Goal: Information Seeking & Learning: Learn about a topic

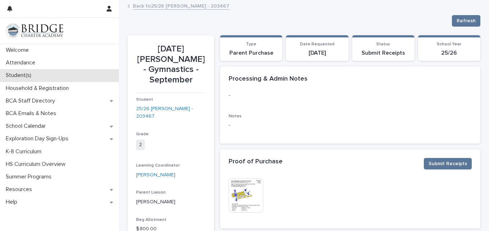
click at [26, 72] on div "Student(s)" at bounding box center [59, 75] width 119 height 13
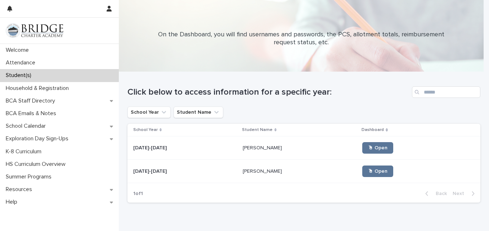
click at [215, 140] on td "[DATE]-[DATE] [DATE]-[DATE]" at bounding box center [183, 147] width 112 height 23
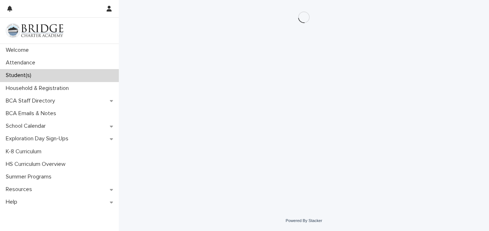
click at [215, 140] on div "Loading... Saving… Loading... Saving…" at bounding box center [304, 96] width 360 height 193
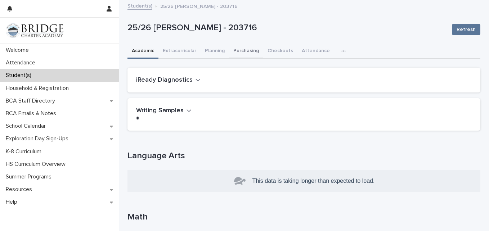
click at [239, 51] on button "Purchasing" at bounding box center [246, 51] width 34 height 15
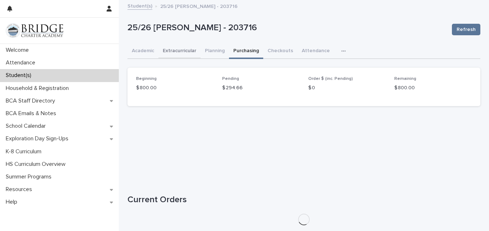
click at [188, 48] on button "Extracurricular" at bounding box center [179, 51] width 42 height 15
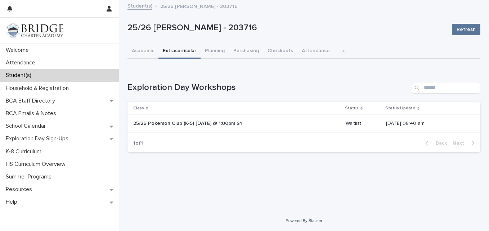
click at [143, 5] on link "Student(s)" at bounding box center [139, 5] width 25 height 8
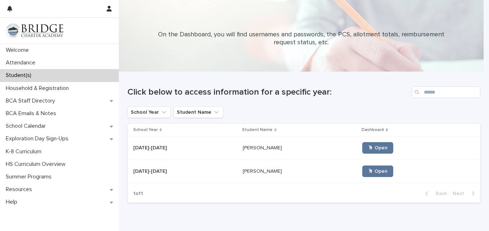
click at [185, 177] on div "[DATE]-[DATE] [DATE]-[DATE]" at bounding box center [185, 172] width 104 height 12
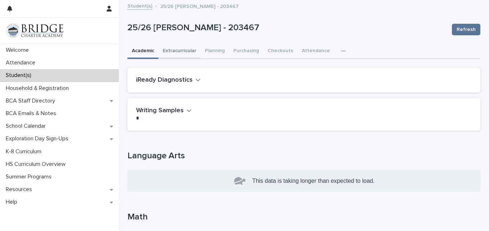
click at [176, 54] on button "Extracurricular" at bounding box center [179, 51] width 42 height 15
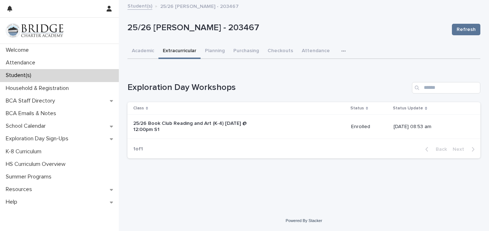
click at [200, 121] on p "25/26 Book Club Reading and Art (K-4) [DATE] @ 12:00pm S1" at bounding box center [193, 127] width 120 height 12
